Goal: Book appointment/travel/reservation

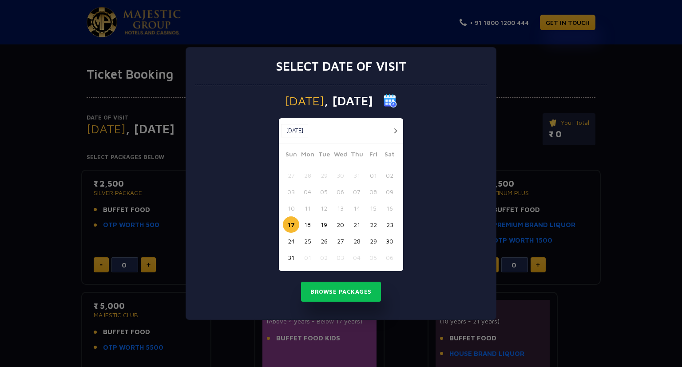
click at [393, 130] on button "button" at bounding box center [395, 130] width 11 height 11
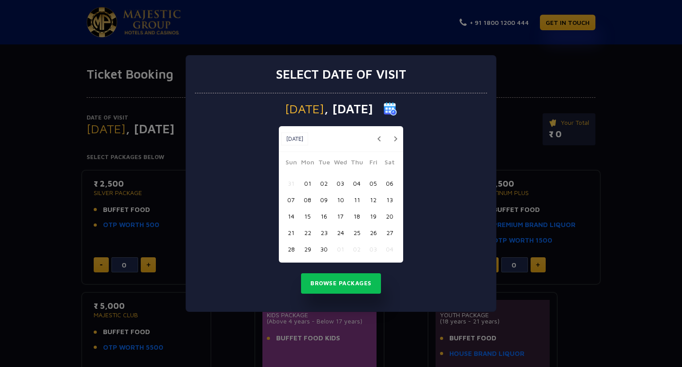
click at [386, 185] on button "06" at bounding box center [389, 183] width 16 height 16
click at [340, 291] on button "Browse Packages" at bounding box center [341, 283] width 80 height 20
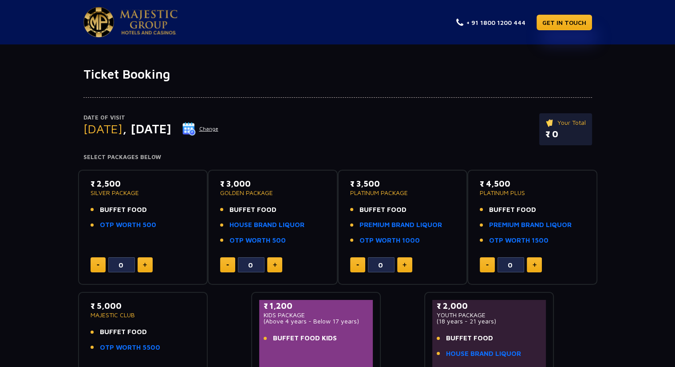
click at [151, 262] on button at bounding box center [145, 264] width 15 height 15
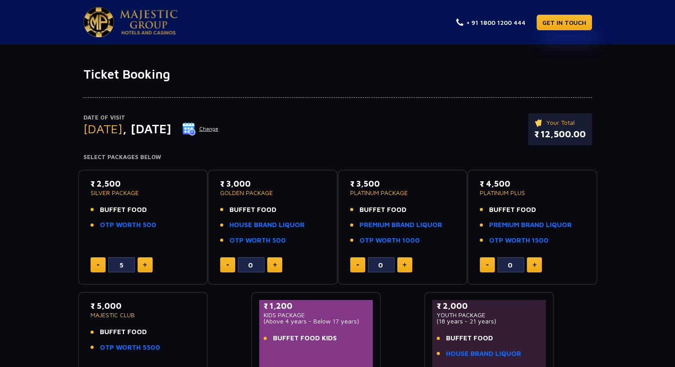
click at [151, 262] on button at bounding box center [145, 264] width 15 height 15
type input "6"
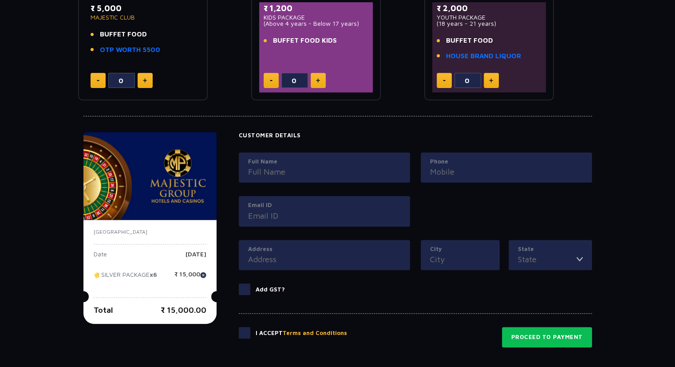
scroll to position [298, 0]
click at [327, 173] on input "Full Name" at bounding box center [324, 171] width 153 height 12
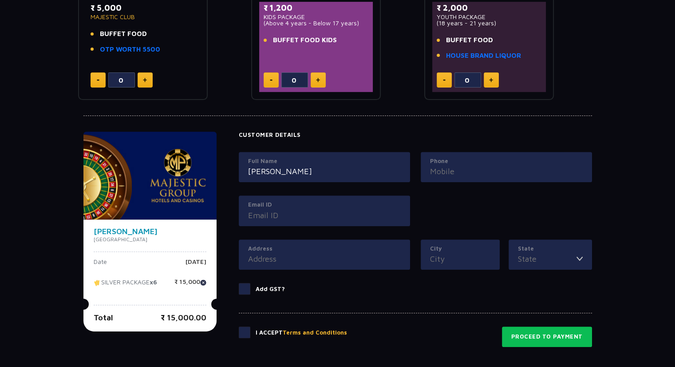
type input "[PERSON_NAME]"
click at [440, 175] on input "Phone" at bounding box center [506, 171] width 153 height 12
type input "7523963384"
click at [328, 214] on input "Email ID" at bounding box center [324, 215] width 153 height 12
type input "[EMAIL_ADDRESS][DOMAIN_NAME]"
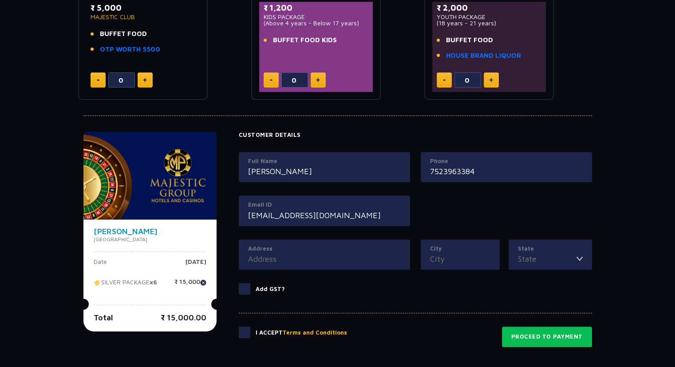
click at [317, 258] on input "Address" at bounding box center [324, 259] width 153 height 12
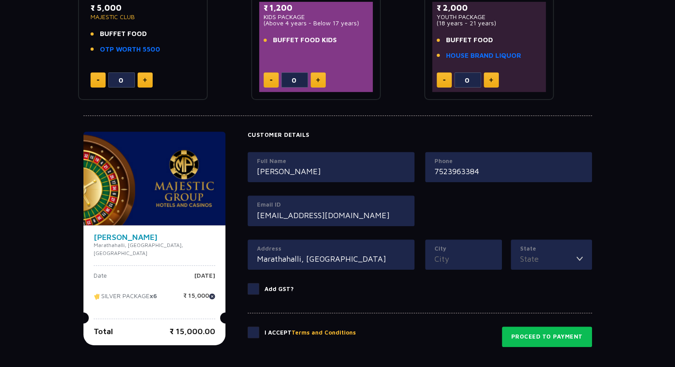
type input "Marathahalli, [GEOGRAPHIC_DATA]"
click at [440, 253] on input "City" at bounding box center [464, 259] width 58 height 12
type input "[GEOGRAPHIC_DATA]"
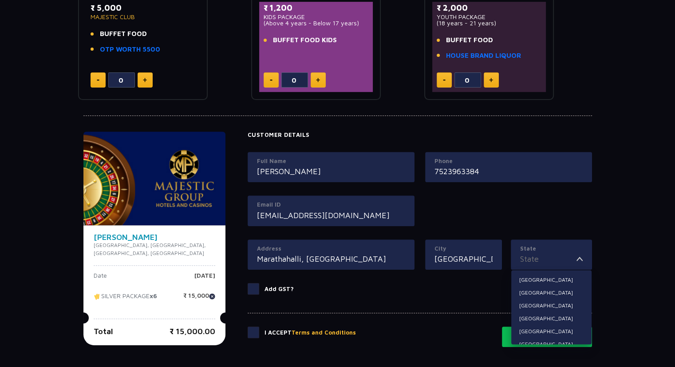
click at [543, 259] on input "State" at bounding box center [548, 259] width 56 height 12
click at [533, 312] on li "[GEOGRAPHIC_DATA]" at bounding box center [552, 311] width 80 height 12
type input "[GEOGRAPHIC_DATA]"
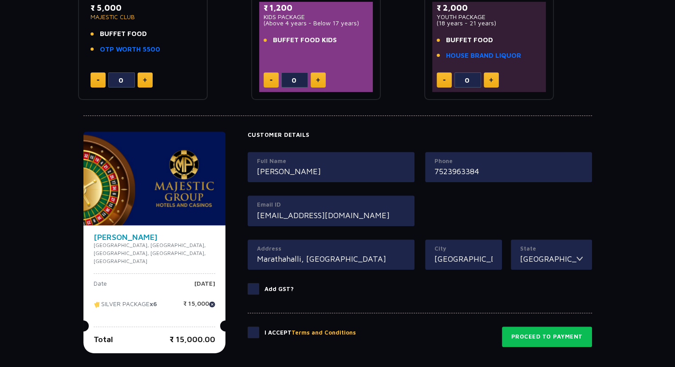
click at [368, 254] on input "Marathahalli, [GEOGRAPHIC_DATA]" at bounding box center [331, 259] width 148 height 12
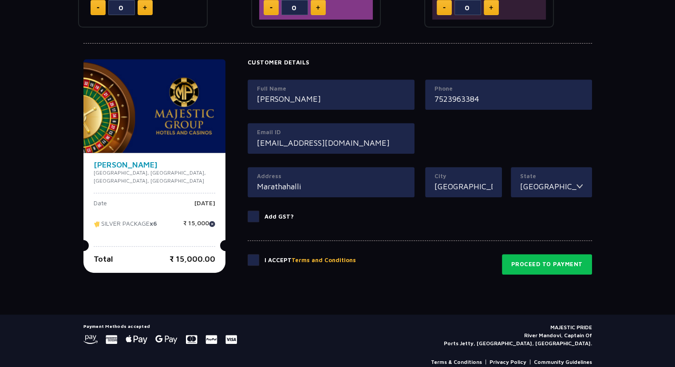
scroll to position [383, 0]
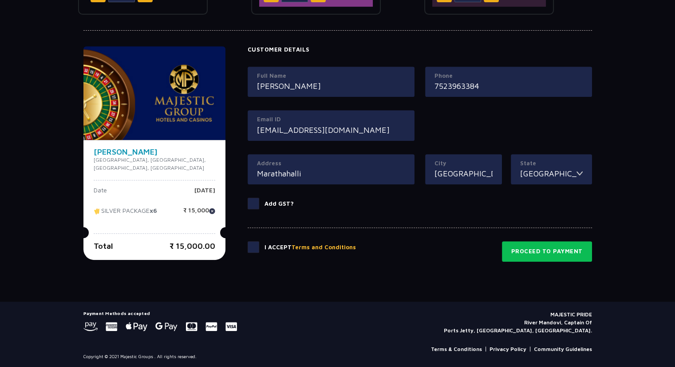
type input "Marathahalli"
click at [248, 247] on span at bounding box center [254, 247] width 12 height 12
click at [0, 0] on input "checkbox" at bounding box center [0, 0] width 0 height 0
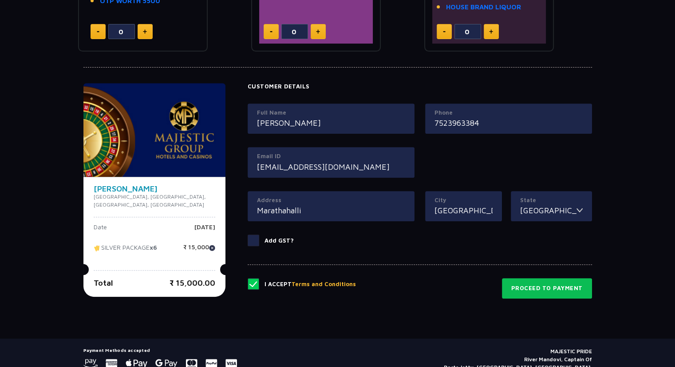
scroll to position [345, 0]
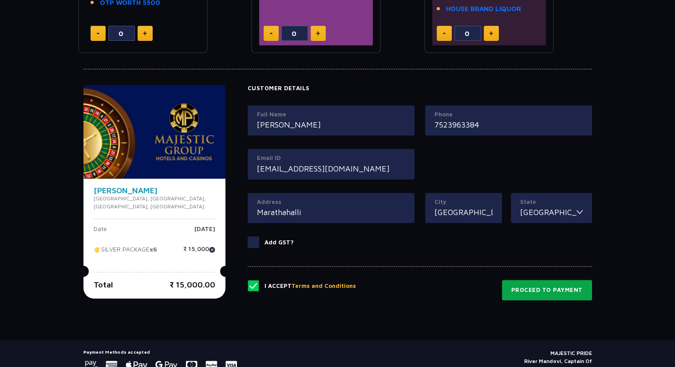
click at [548, 283] on button "Proceed to Payment" at bounding box center [547, 290] width 90 height 20
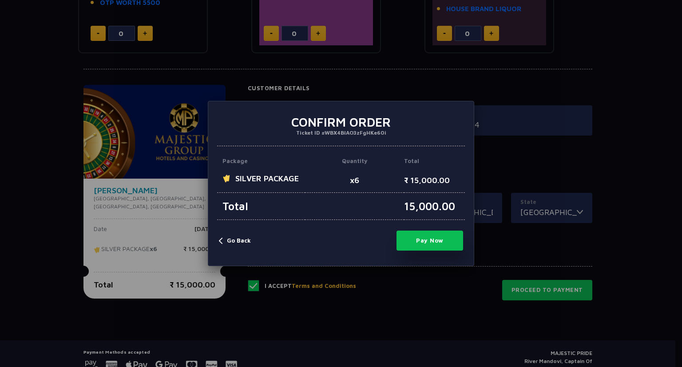
click at [426, 240] on button "Pay Now" at bounding box center [430, 240] width 67 height 20
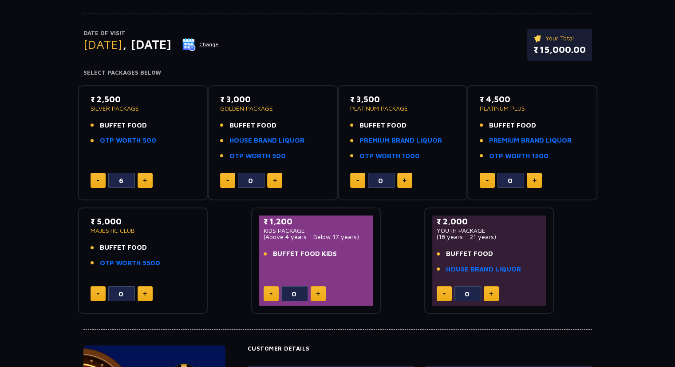
scroll to position [0, 0]
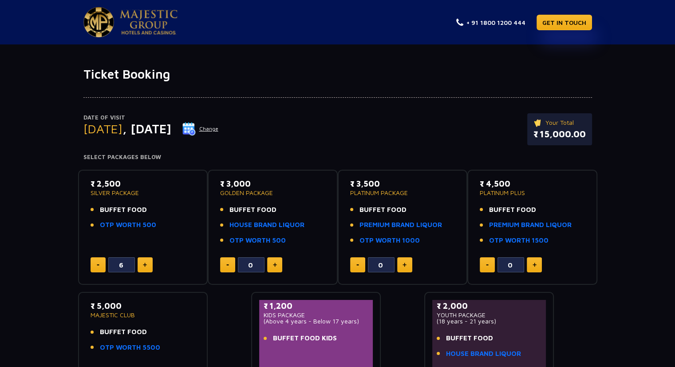
type input "5"
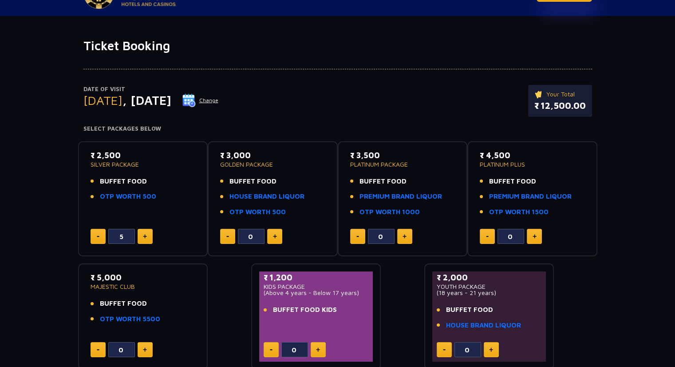
scroll to position [73, 0]
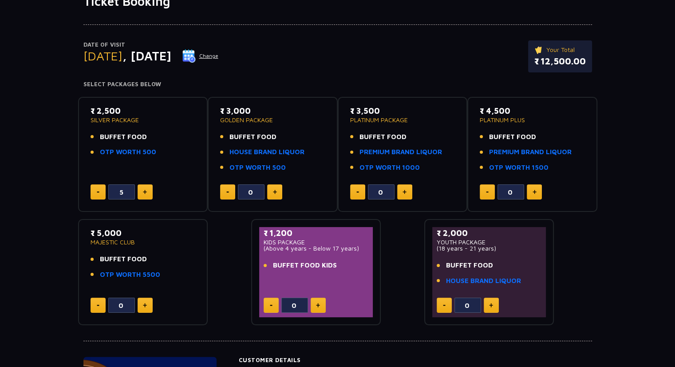
click at [143, 197] on button at bounding box center [145, 191] width 15 height 15
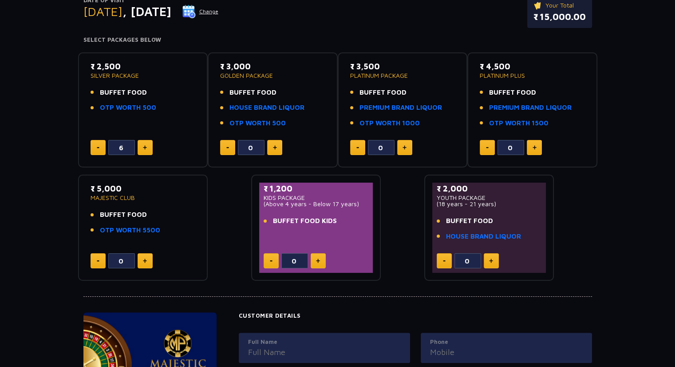
scroll to position [115, 0]
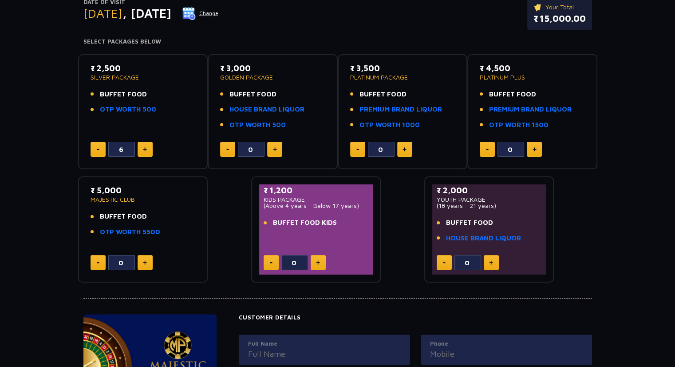
click at [99, 147] on button at bounding box center [98, 149] width 15 height 15
type input "5"
click at [142, 263] on button at bounding box center [145, 262] width 15 height 15
type input "1"
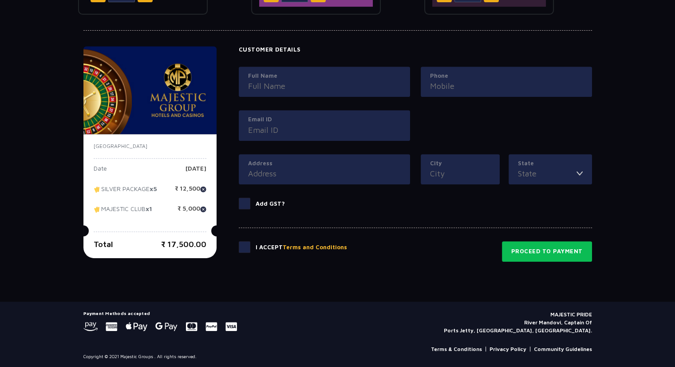
scroll to position [354, 0]
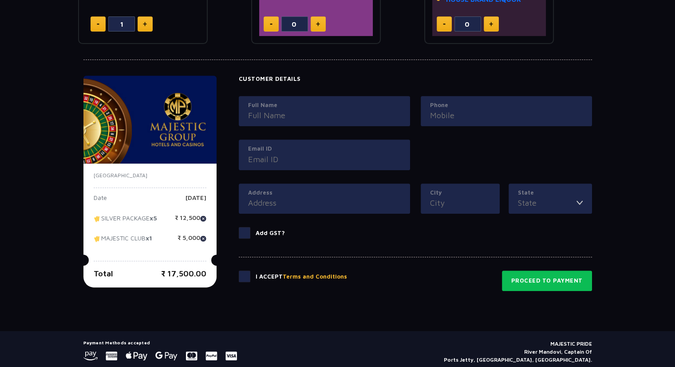
click at [274, 115] on input "Full Name" at bounding box center [324, 115] width 153 height 12
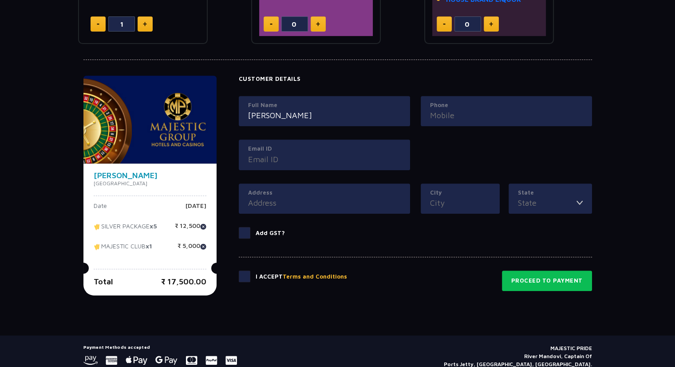
type input "[PERSON_NAME]"
click at [489, 117] on input "Phone" at bounding box center [506, 115] width 153 height 12
type input "7523963384"
click at [277, 159] on input "Email ID" at bounding box center [324, 159] width 153 height 12
type input "[EMAIL_ADDRESS][DOMAIN_NAME]"
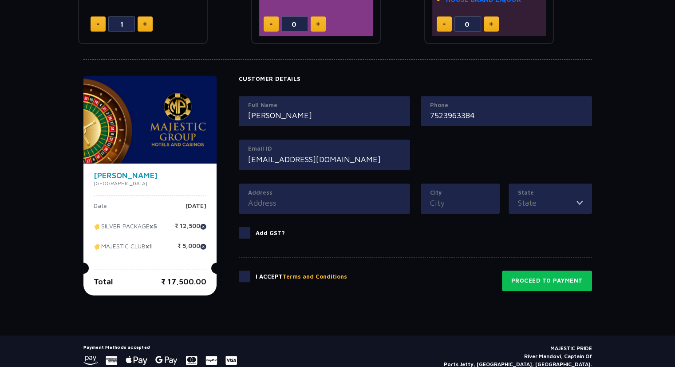
click at [256, 203] on input "Address" at bounding box center [324, 203] width 153 height 12
click at [459, 201] on input "City" at bounding box center [460, 203] width 60 height 12
click at [282, 202] on input "Marathahhalli" at bounding box center [324, 203] width 153 height 12
type input "Marathahalli"
click at [448, 204] on input "City" at bounding box center [460, 203] width 60 height 12
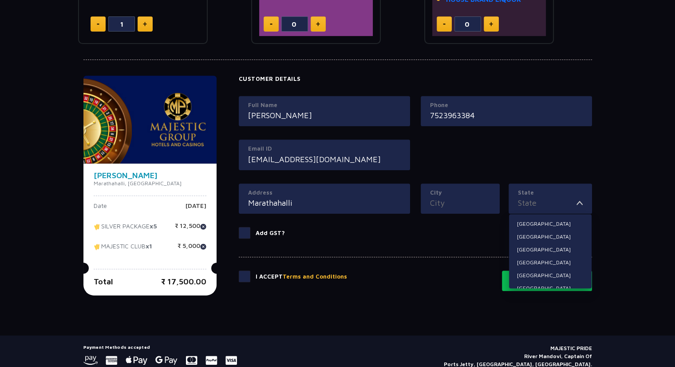
click at [571, 201] on input "State" at bounding box center [547, 203] width 59 height 12
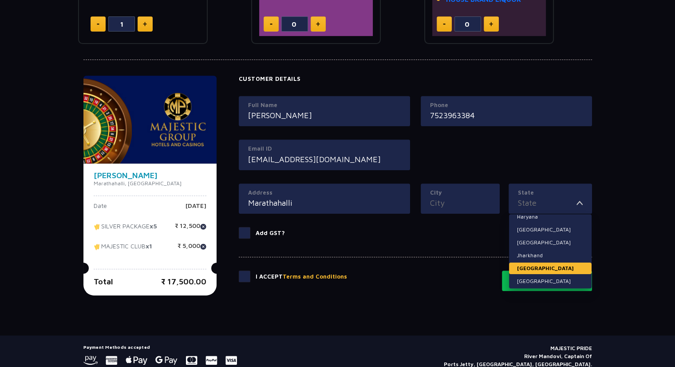
click at [542, 267] on li "[GEOGRAPHIC_DATA]" at bounding box center [550, 268] width 83 height 12
type input "[GEOGRAPHIC_DATA]"
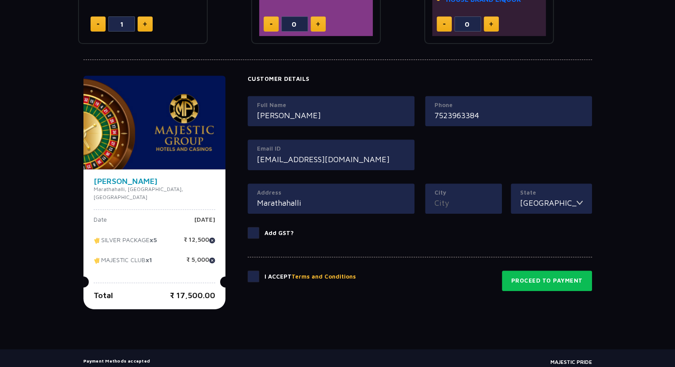
click at [472, 209] on div "City" at bounding box center [463, 198] width 77 height 31
click at [455, 203] on input "City" at bounding box center [464, 203] width 58 height 12
type input "[GEOGRAPHIC_DATA]"
click at [248, 279] on span at bounding box center [254, 276] width 12 height 12
click at [0, 0] on input "checkbox" at bounding box center [0, 0] width 0 height 0
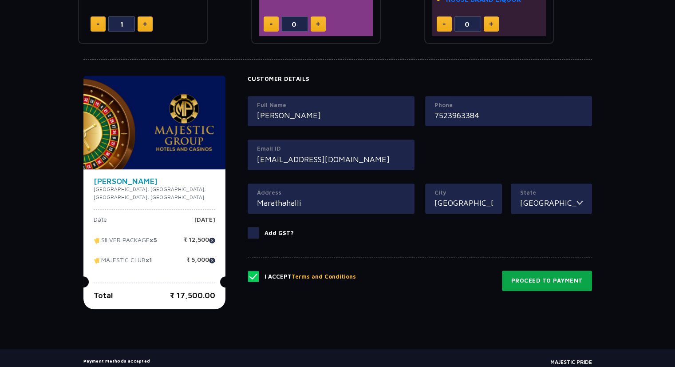
click at [517, 270] on button "Proceed to Payment" at bounding box center [547, 280] width 90 height 20
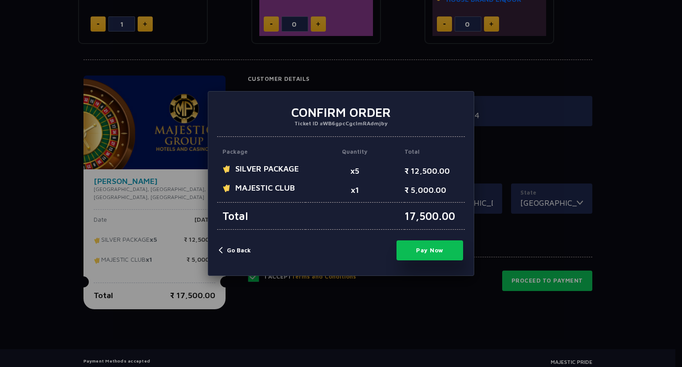
click at [430, 250] on button "Pay Now" at bounding box center [430, 250] width 67 height 20
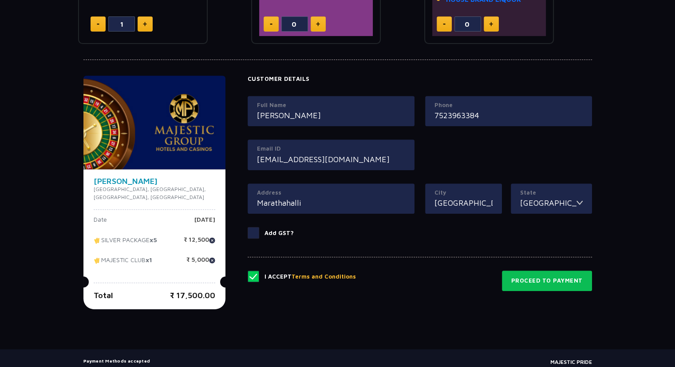
type input "0"
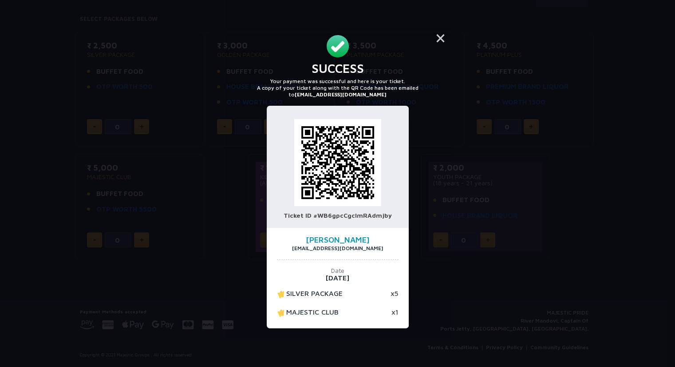
scroll to position [137, 0]
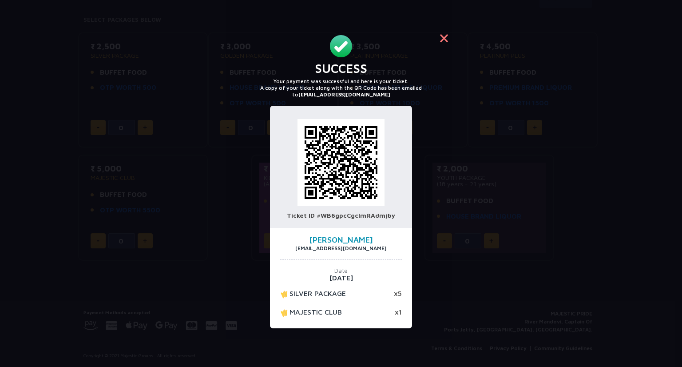
click at [442, 41] on button "×" at bounding box center [443, 37] width 21 height 21
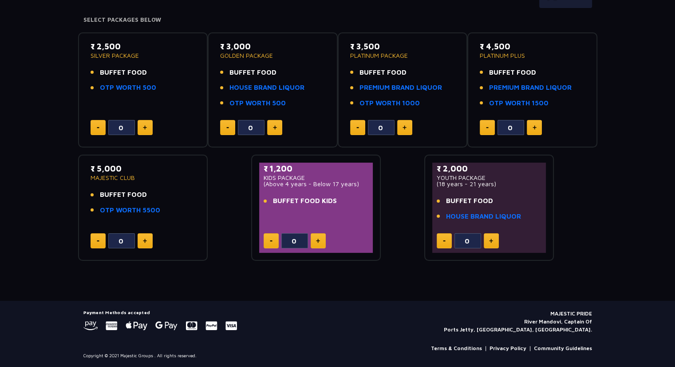
scroll to position [0, 0]
